Goal: Task Accomplishment & Management: Use online tool/utility

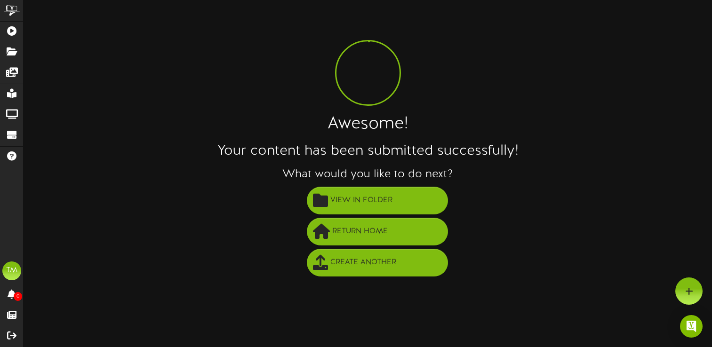
scroll to position [81, 0]
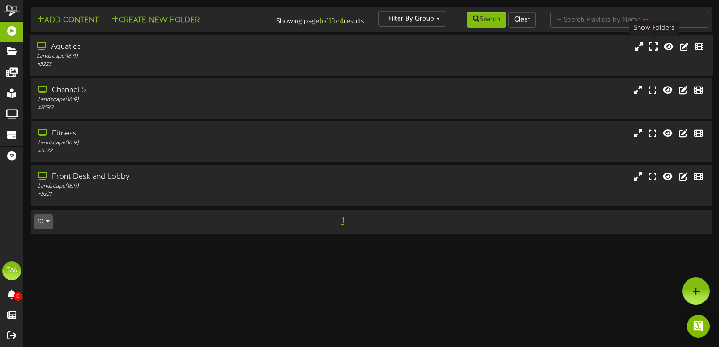
click at [652, 50] on icon at bounding box center [653, 46] width 9 height 10
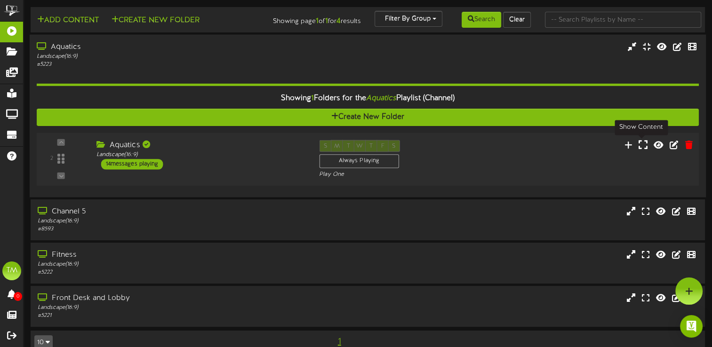
click at [640, 146] on icon at bounding box center [643, 144] width 9 height 10
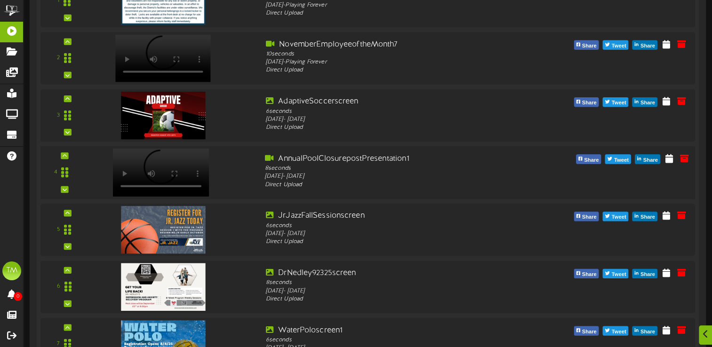
scroll to position [268, 0]
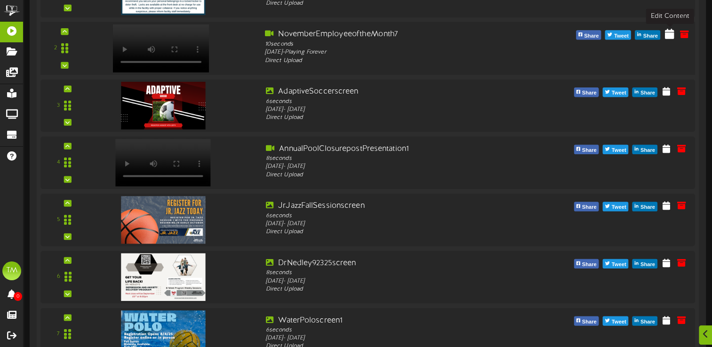
click at [668, 33] on icon at bounding box center [669, 33] width 9 height 10
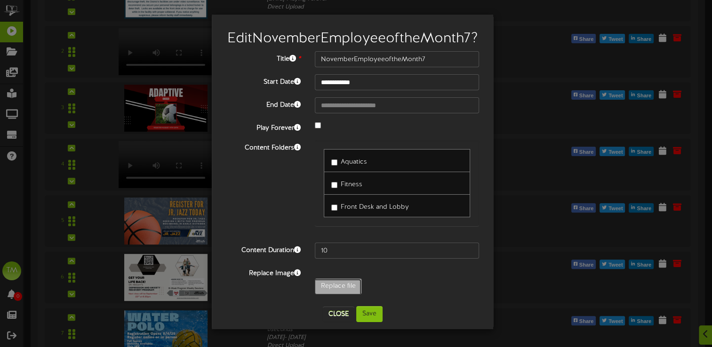
type input "**********"
type input "NovemberEmployeeoftheMonth1"
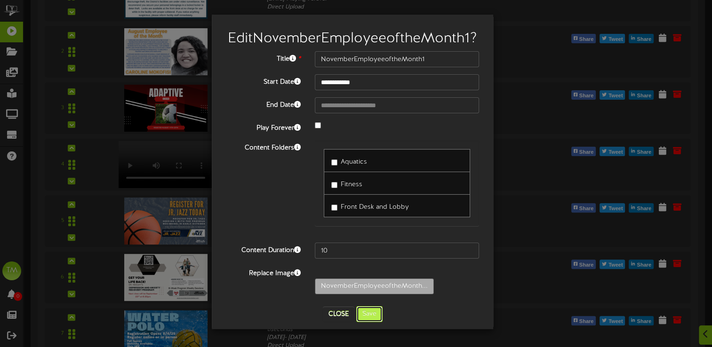
click at [374, 310] on button "Save" at bounding box center [369, 314] width 26 height 16
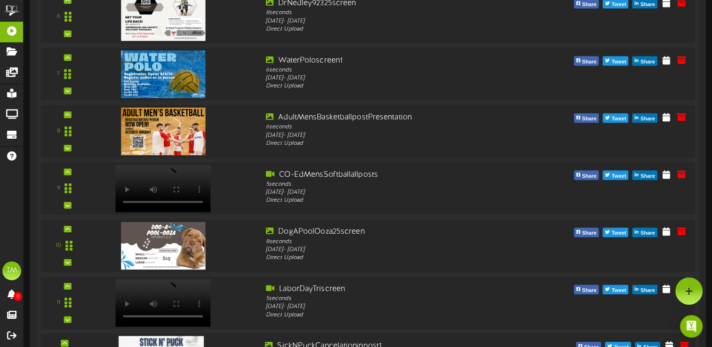
scroll to position [491, 0]
